Goal: Task Accomplishment & Management: Use online tool/utility

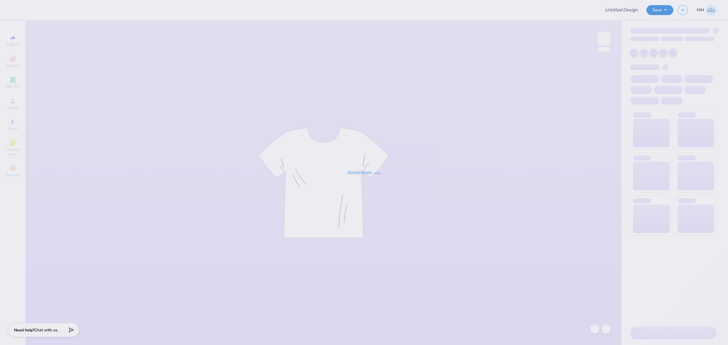
type input "Phi Chi Theta - Fall merch 2025"
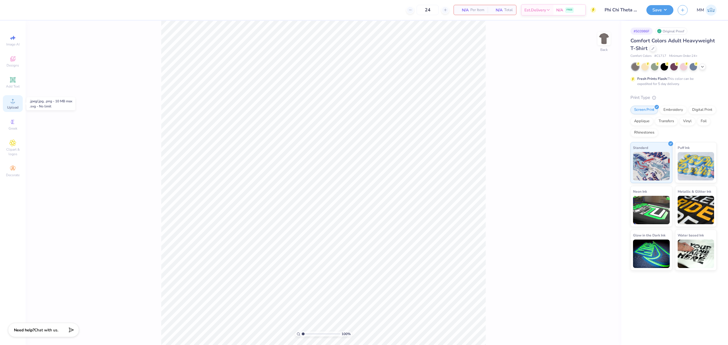
click at [16, 104] on div "Upload" at bounding box center [13, 103] width 20 height 17
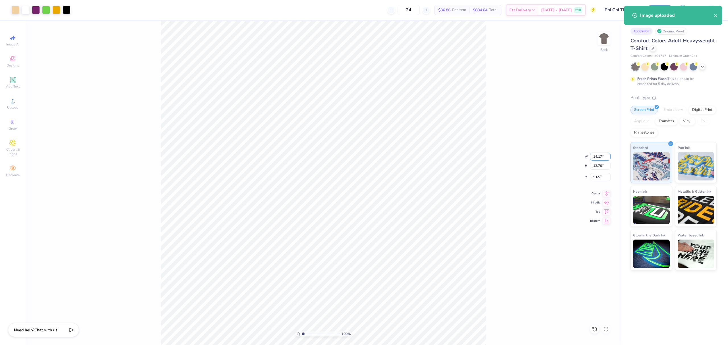
click at [595, 157] on input "14.17" at bounding box center [600, 157] width 20 height 8
type input "11.00"
type input "10.63"
type input "7.18"
click at [597, 155] on input "11.00" at bounding box center [600, 157] width 20 height 8
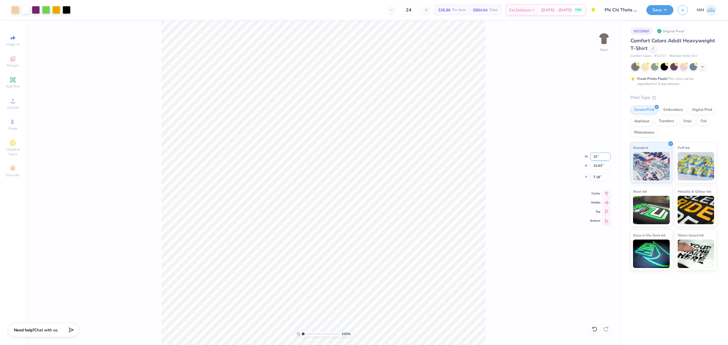
type input "10.00"
type input "9.66"
click at [605, 179] on input "7.67" at bounding box center [600, 177] width 20 height 8
type input "2.00"
click at [593, 157] on input "10.00" at bounding box center [600, 157] width 20 height 8
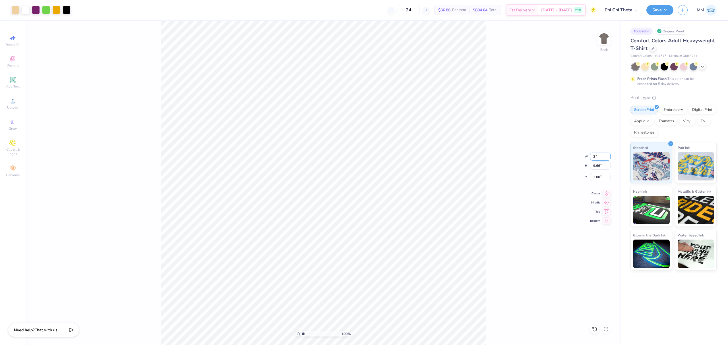
type input "3.00"
type input "2.90"
type input "5.38"
click at [595, 332] on icon at bounding box center [595, 330] width 6 height 6
type input "10.00"
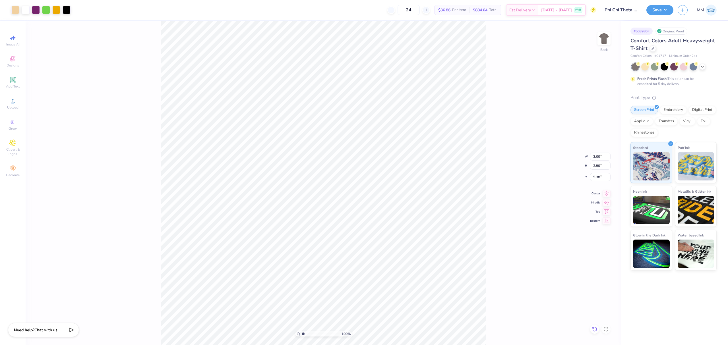
type input "9.66"
click at [604, 179] on input "2.00" at bounding box center [600, 177] width 20 height 8
type input "3.00"
click at [607, 197] on div "100 % Back W 10.00 10.00 " H 9.66 9.66 " Y 3.00 3.00 " Center Middle Top Bottom" at bounding box center [324, 183] width 596 height 325
click at [515, 190] on div "100 % Back W 10.00 H 9.66 Y 3.00 Center Middle Top Bottom" at bounding box center [324, 183] width 596 height 325
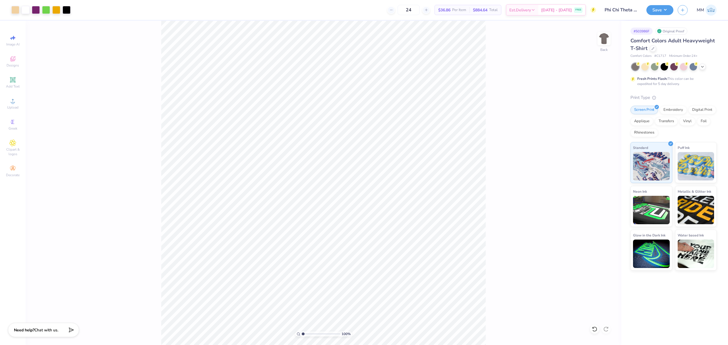
click at [515, 189] on div "100 % Back" at bounding box center [324, 183] width 596 height 325
click at [603, 192] on icon at bounding box center [607, 192] width 8 height 7
click at [490, 189] on div "100 % Back W 10.00 10.00 " H 9.66 9.66 " Y 3.00 3.00 " Center Middle Top Bottom" at bounding box center [324, 183] width 596 height 325
click at [596, 174] on input "3.00" at bounding box center [600, 177] width 20 height 8
type input "2.00"
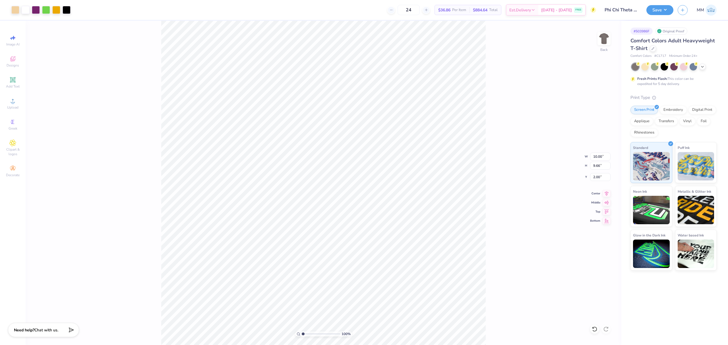
click at [533, 202] on div "100 % Back W 10.00 10.00 " H 9.66 9.66 " Y 2.00 2.00 " Center Middle Top Bottom" at bounding box center [324, 183] width 596 height 325
click at [650, 12] on button "Save" at bounding box center [660, 9] width 27 height 10
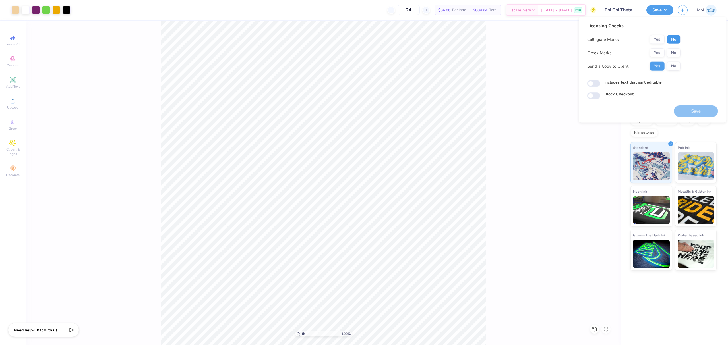
click at [671, 41] on button "No" at bounding box center [674, 39] width 14 height 9
click at [660, 51] on button "Yes" at bounding box center [657, 52] width 15 height 9
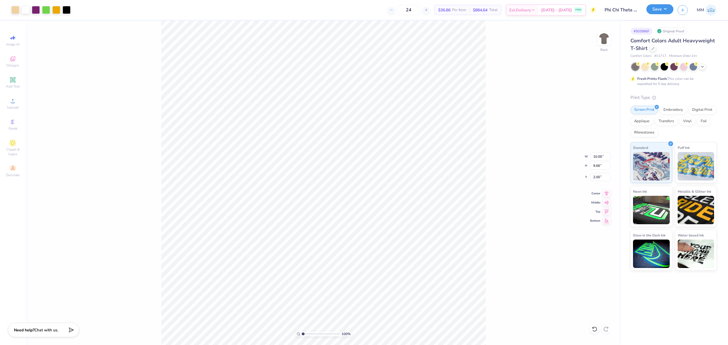
click at [653, 6] on button "Save" at bounding box center [660, 9] width 27 height 10
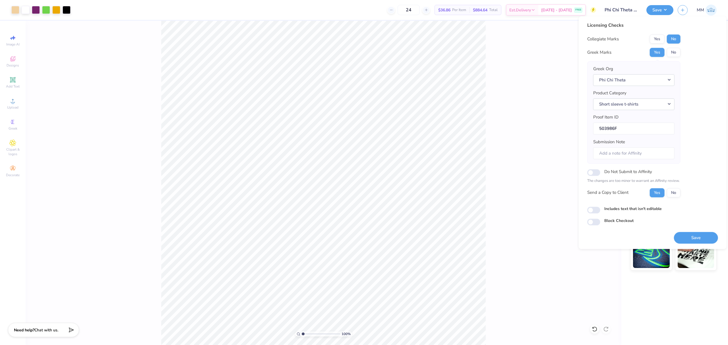
click at [616, 210] on label "Includes text that isn't editable" at bounding box center [632, 209] width 57 height 6
click at [600, 210] on input "Includes text that isn't editable" at bounding box center [593, 210] width 13 height 7
checkbox input "true"
click at [684, 237] on button "Save" at bounding box center [696, 238] width 44 height 12
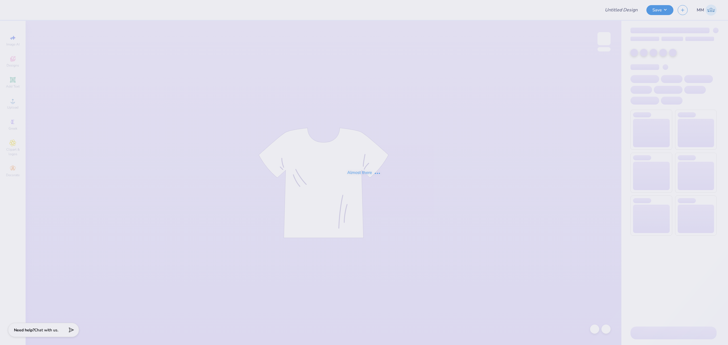
type input "Phi Chi Theta - Fall merch 2025"
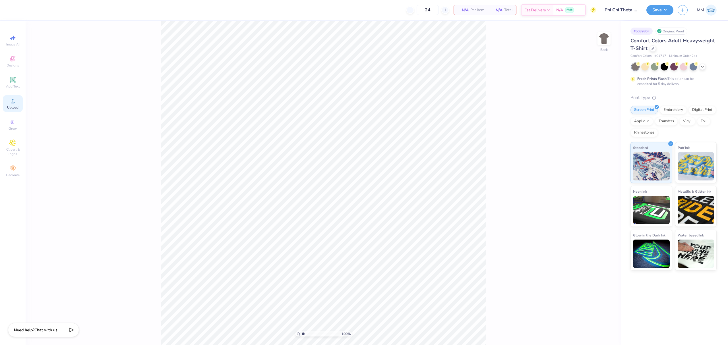
click at [11, 98] on icon at bounding box center [12, 101] width 7 height 7
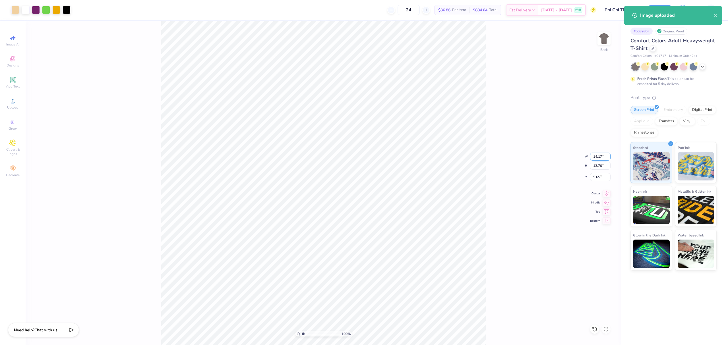
click at [595, 159] on input "14.17" at bounding box center [600, 157] width 20 height 8
type input "10.00"
type input "9.66"
click at [597, 176] on input "7.67" at bounding box center [600, 177] width 20 height 8
type input "2.00"
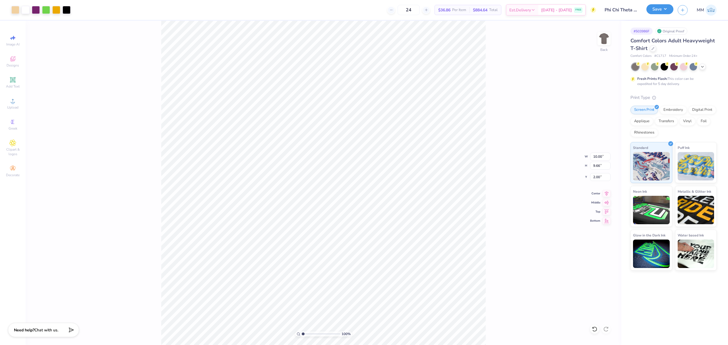
click at [658, 11] on button "Save" at bounding box center [660, 9] width 27 height 10
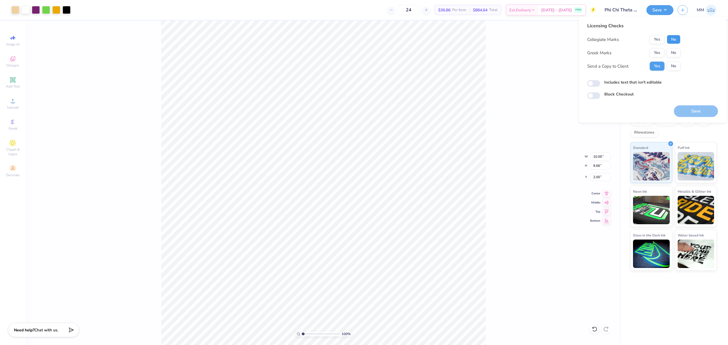
click at [676, 35] on button "No" at bounding box center [674, 39] width 14 height 9
click at [659, 49] on button "Yes" at bounding box center [657, 52] width 15 height 9
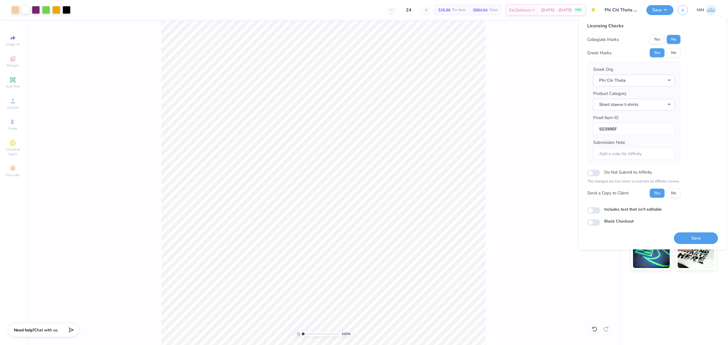
click at [631, 210] on label "Includes text that isn't editable" at bounding box center [632, 209] width 57 height 6
click at [600, 210] on input "Includes text that isn't editable" at bounding box center [593, 210] width 13 height 7
checkbox input "true"
click at [693, 242] on button "Save" at bounding box center [696, 238] width 44 height 12
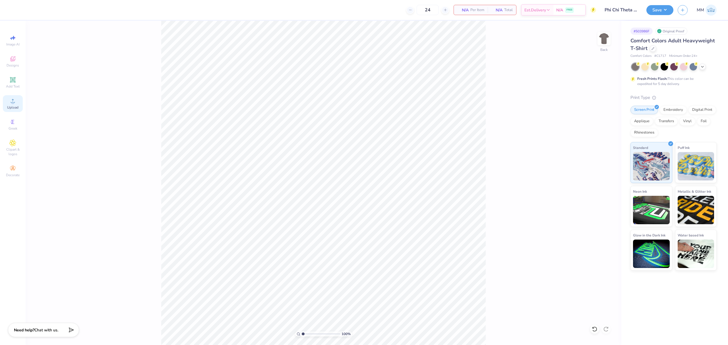
click at [15, 103] on icon at bounding box center [12, 101] width 7 height 7
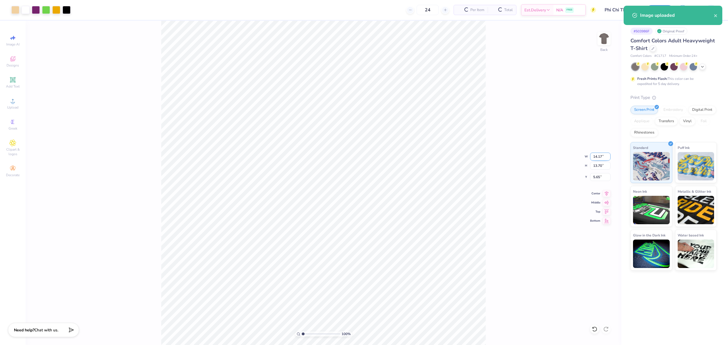
click at [599, 158] on input "14.17" at bounding box center [600, 157] width 20 height 8
click at [11, 105] on span "Upload" at bounding box center [12, 107] width 11 height 5
click at [596, 154] on input "14.17" at bounding box center [600, 157] width 20 height 8
type input "10.00"
type input "9.83"
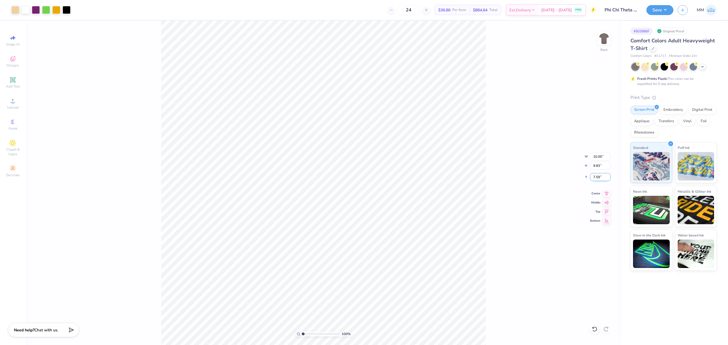
click at [600, 178] on input "7.59" at bounding box center [600, 177] width 20 height 8
type input "2.00"
click at [651, 8] on button "Save" at bounding box center [660, 9] width 27 height 10
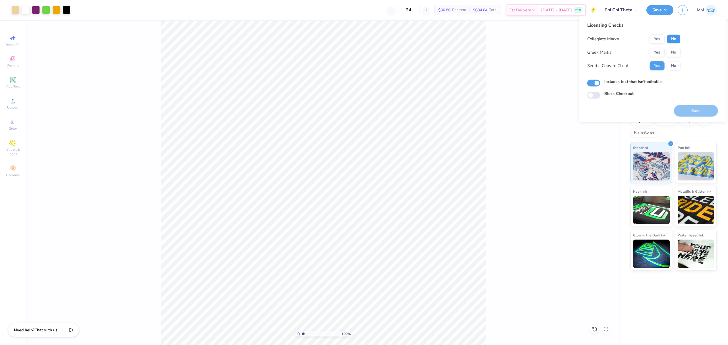
click at [672, 36] on button "No" at bounding box center [674, 38] width 14 height 9
click at [662, 50] on button "Yes" at bounding box center [657, 52] width 15 height 9
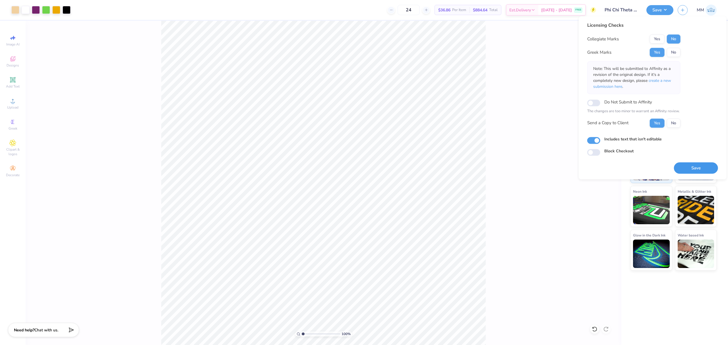
click at [688, 164] on button "Save" at bounding box center [696, 168] width 44 height 12
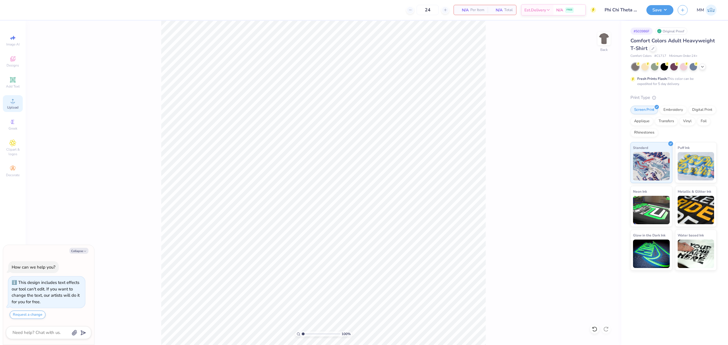
click at [11, 107] on span "Upload" at bounding box center [12, 107] width 11 height 5
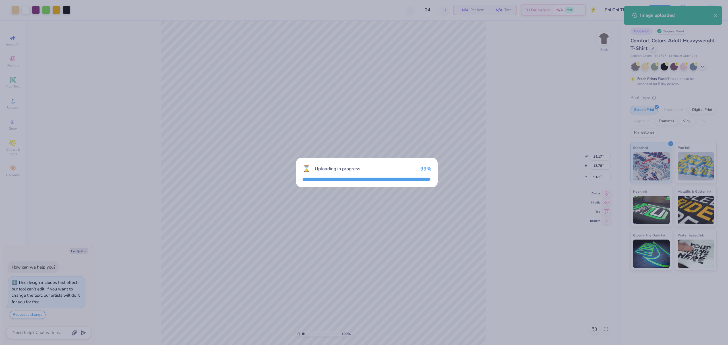
type textarea "x"
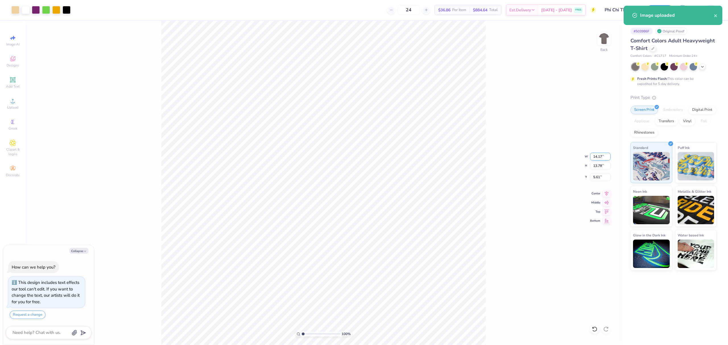
click at [596, 158] on input "14.17" at bounding box center [600, 157] width 20 height 8
type input "10"
type textarea "x"
type input "10.00"
type input "9.72"
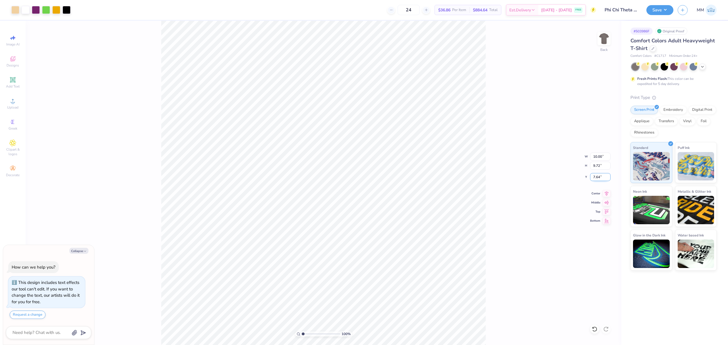
click at [601, 179] on input "7.64" at bounding box center [600, 177] width 20 height 8
type input "2"
type textarea "x"
type input "2.00"
click at [534, 177] on div "100 % Back W 10.00 10.00 " H 9.72 9.72 " Y 2.00 2.00 " Center Middle Top Bottom" at bounding box center [324, 183] width 596 height 325
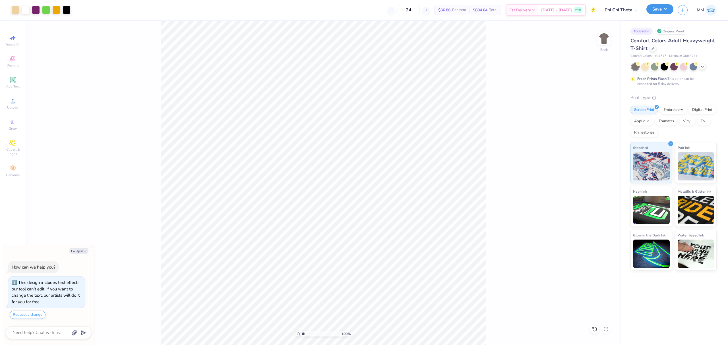
click at [666, 12] on button "Save" at bounding box center [660, 9] width 27 height 10
click at [662, 9] on button "Save" at bounding box center [660, 9] width 27 height 10
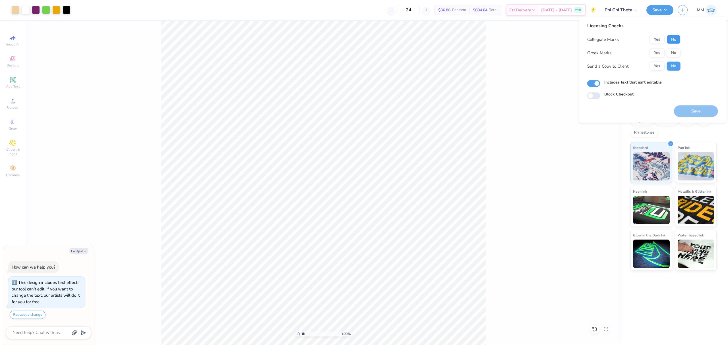
click at [675, 39] on button "No" at bounding box center [674, 39] width 14 height 9
click at [660, 52] on button "Yes" at bounding box center [657, 52] width 15 height 9
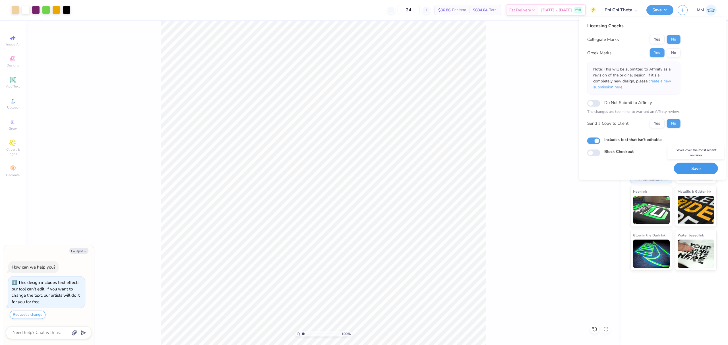
click at [687, 167] on button "Save" at bounding box center [696, 169] width 44 height 12
type textarea "x"
